Goal: Task Accomplishment & Management: Manage account settings

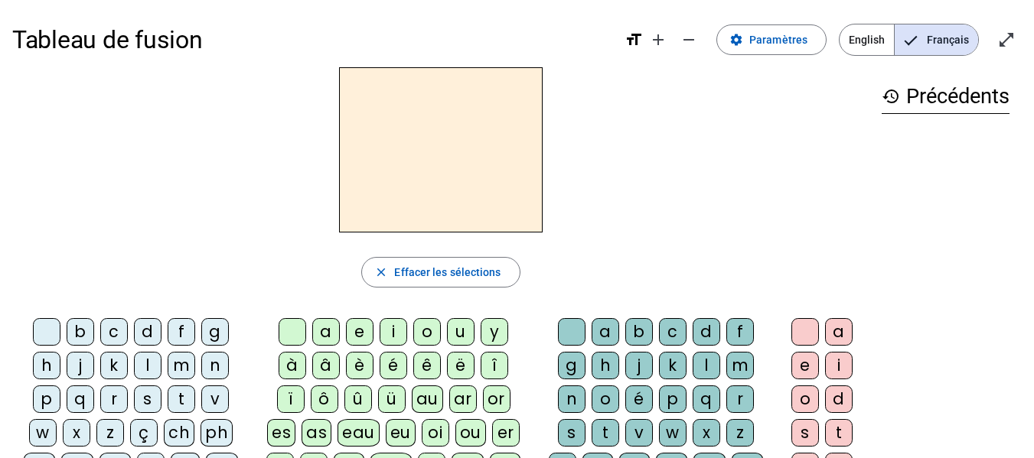
click at [911, 93] on h3 "history Précédents" at bounding box center [946, 97] width 128 height 34
click at [804, 31] on span "Paramètres" at bounding box center [778, 40] width 58 height 18
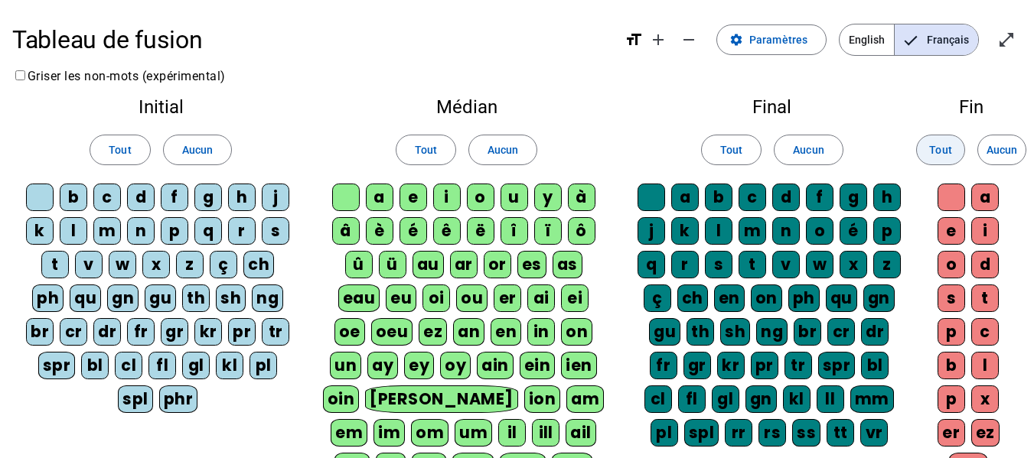
click at [942, 152] on span "Tout" at bounding box center [940, 150] width 22 height 18
click at [740, 154] on span "Tout" at bounding box center [731, 150] width 22 height 18
click at [416, 152] on span "Tout" at bounding box center [426, 150] width 22 height 18
click at [92, 156] on span at bounding box center [119, 150] width 59 height 37
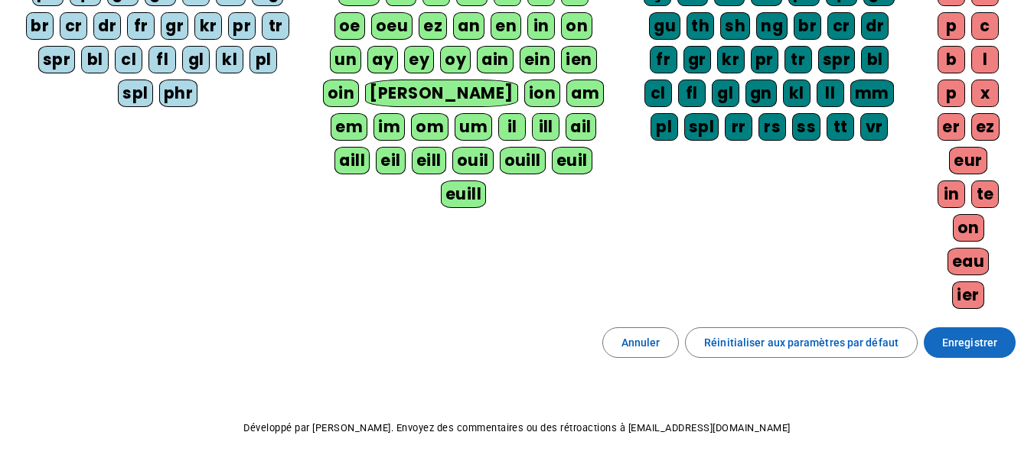
click at [970, 341] on span "Enregistrer" at bounding box center [969, 343] width 55 height 18
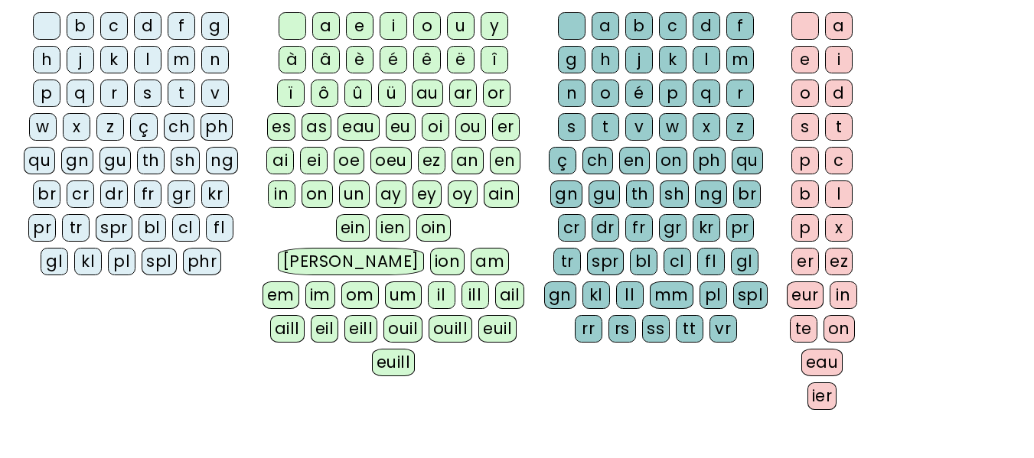
scroll to position [370, 0]
